Goal: Transaction & Acquisition: Subscribe to service/newsletter

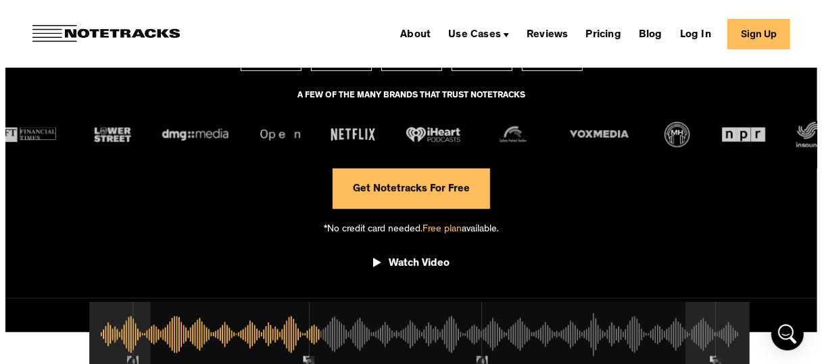
scroll to position [247, 0]
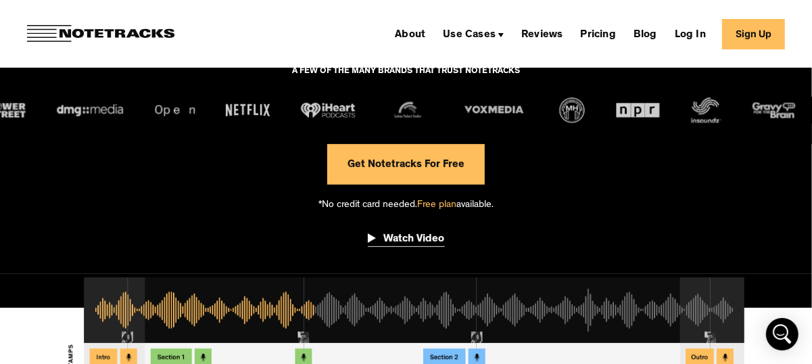
click at [384, 237] on div "Watch Video" at bounding box center [414, 240] width 61 height 14
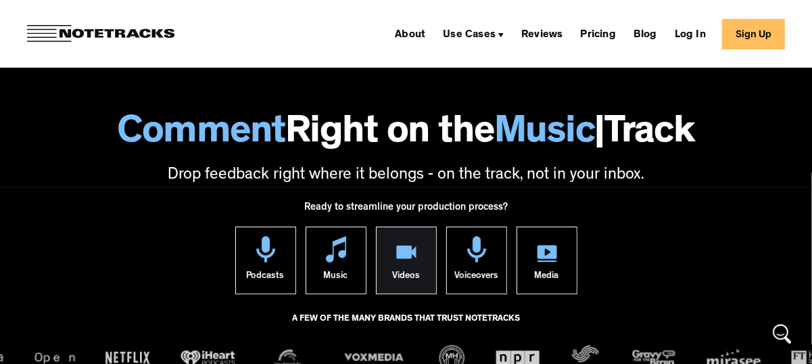
click at [414, 255] on img at bounding box center [406, 253] width 20 height 17
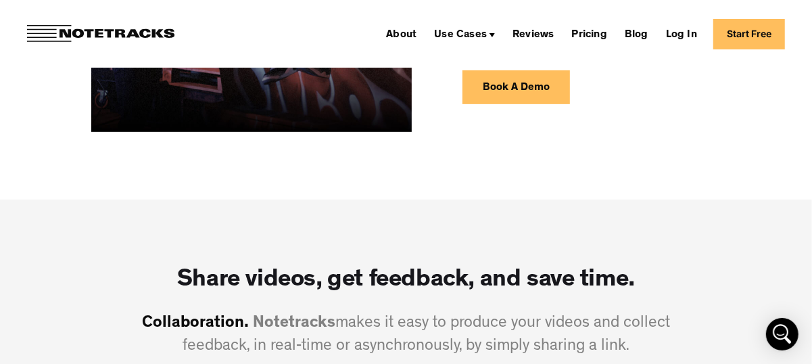
scroll to position [294, 0]
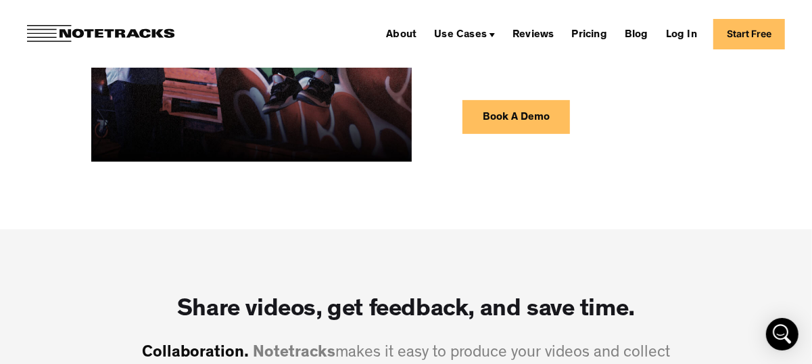
click at [749, 34] on link "Start Free" at bounding box center [749, 34] width 72 height 30
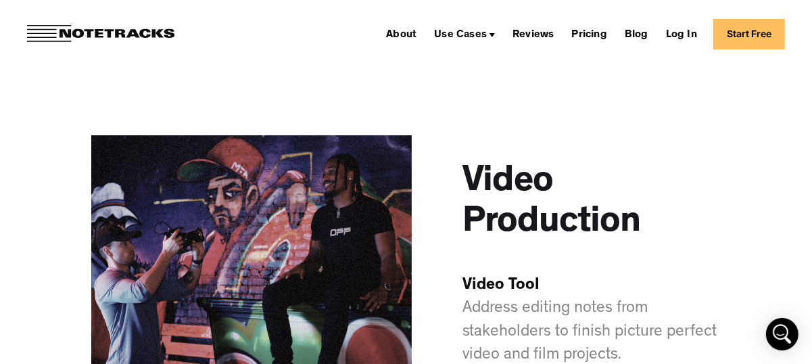
click at [759, 32] on link "Start Free" at bounding box center [749, 34] width 72 height 30
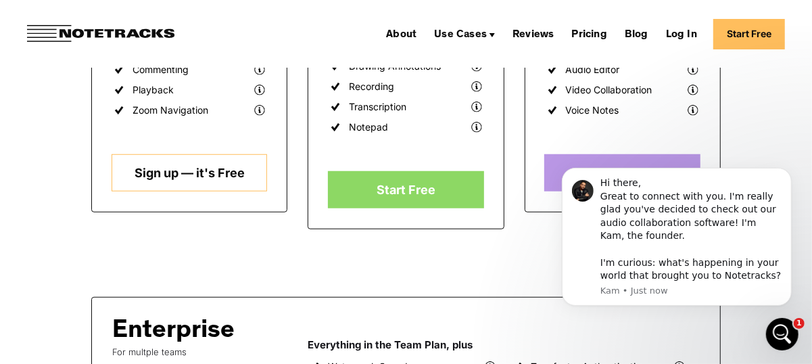
click at [163, 171] on link "Sign up — it's Free" at bounding box center [190, 172] width 156 height 37
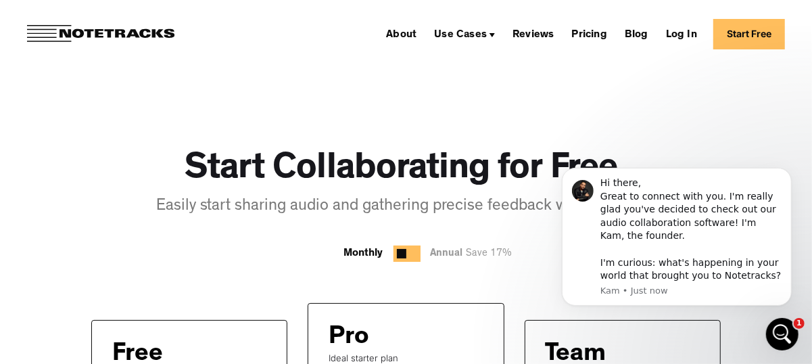
click at [754, 37] on link "Start Free" at bounding box center [749, 34] width 72 height 30
click at [694, 36] on link "Log In" at bounding box center [681, 34] width 42 height 22
click at [409, 32] on link "About" at bounding box center [401, 34] width 41 height 22
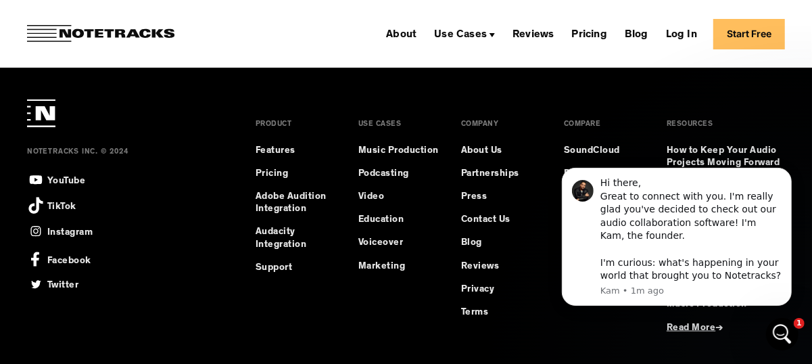
scroll to position [938, 0]
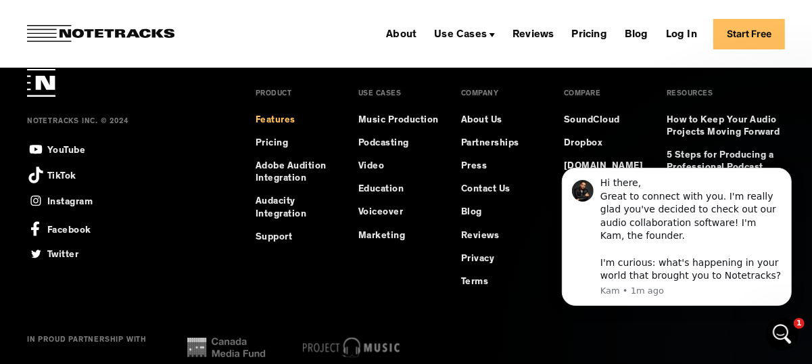
click at [276, 119] on link "Features" at bounding box center [296, 120] width 81 height 12
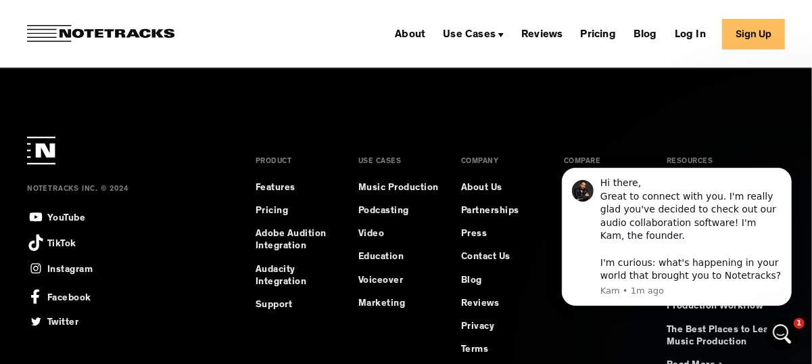
scroll to position [9989, 0]
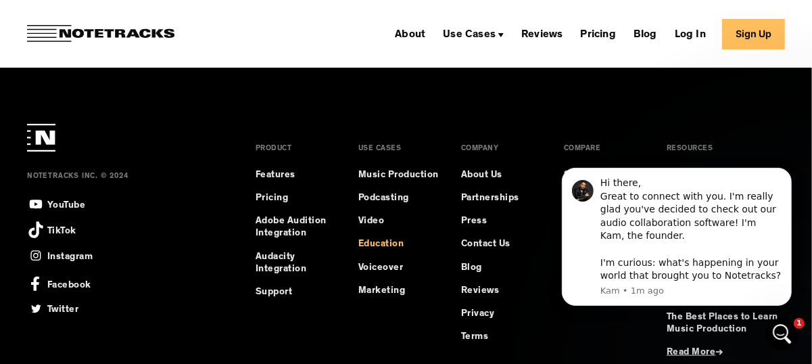
click at [378, 243] on link "Education" at bounding box center [398, 244] width 81 height 12
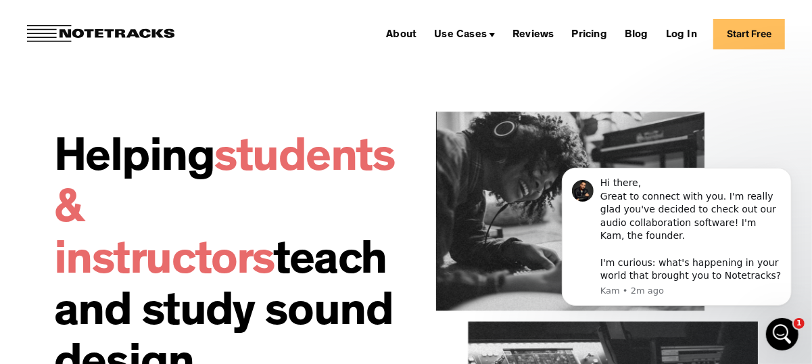
click at [750, 32] on link "Start Free" at bounding box center [749, 34] width 72 height 30
click at [49, 33] on img at bounding box center [100, 34] width 147 height 18
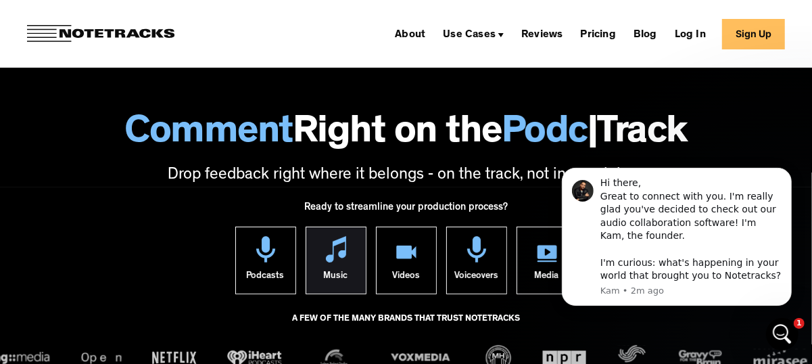
click at [329, 262] on img at bounding box center [336, 249] width 20 height 26
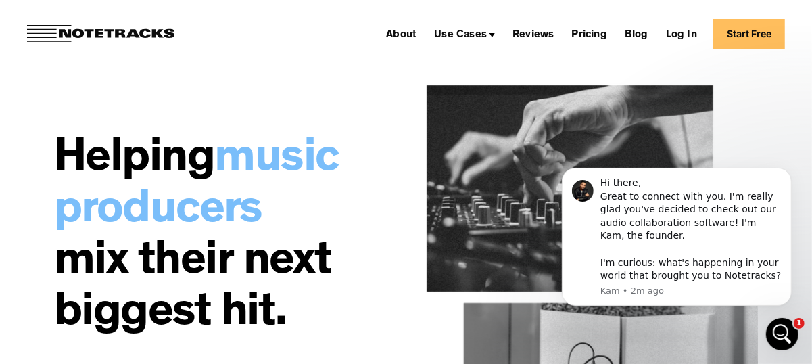
click at [769, 34] on link "Start Free" at bounding box center [749, 34] width 72 height 30
